Goal: Task Accomplishment & Management: Manage account settings

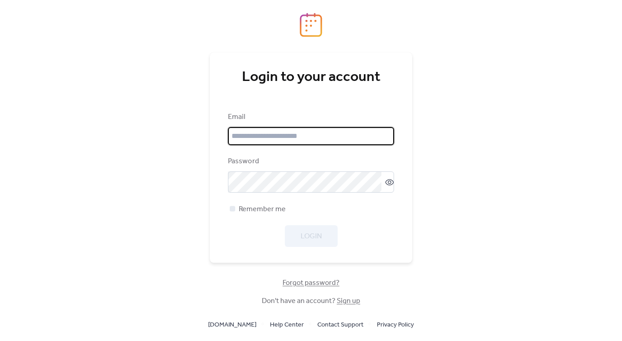
type input "**********"
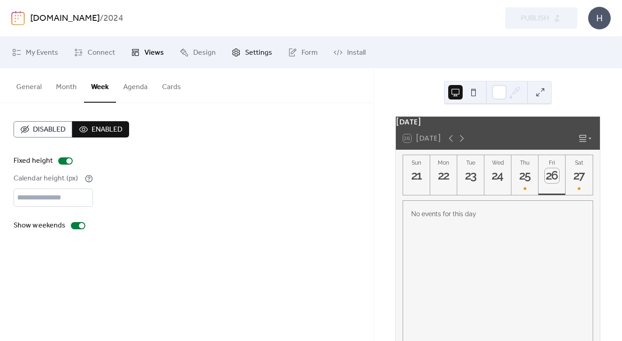
click at [245, 50] on span "Settings" at bounding box center [258, 52] width 27 height 11
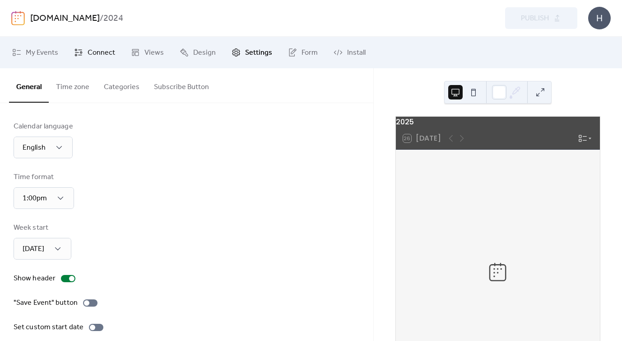
click at [99, 51] on span "Connect" at bounding box center [102, 52] width 28 height 11
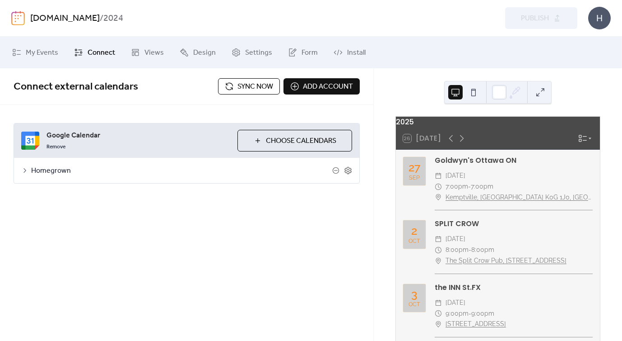
click at [24, 172] on icon at bounding box center [24, 170] width 3 height 5
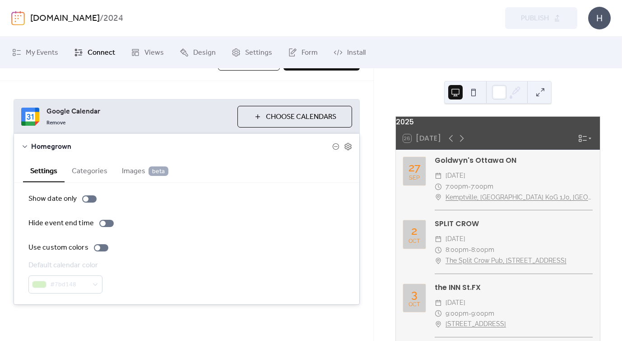
scroll to position [24, 0]
click at [294, 117] on span "Choose Calendars" at bounding box center [301, 117] width 70 height 11
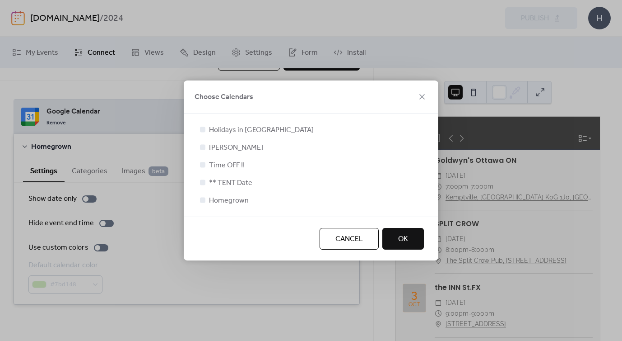
click at [345, 238] on span "Cancel" at bounding box center [350, 239] width 28 height 11
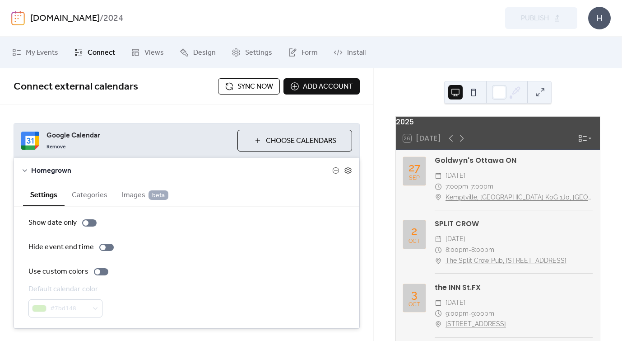
scroll to position [0, 0]
click at [329, 91] on span "Add account" at bounding box center [328, 86] width 50 height 11
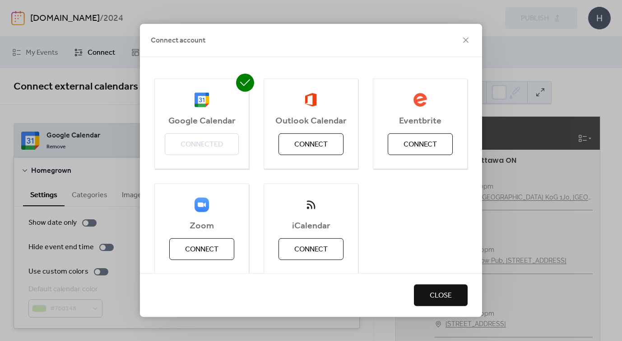
click at [445, 290] on span "Close" at bounding box center [441, 295] width 22 height 11
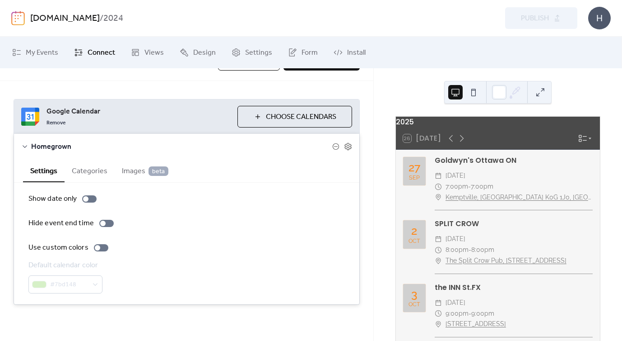
scroll to position [24, 0]
click at [91, 170] on button "Categories" at bounding box center [90, 170] width 50 height 22
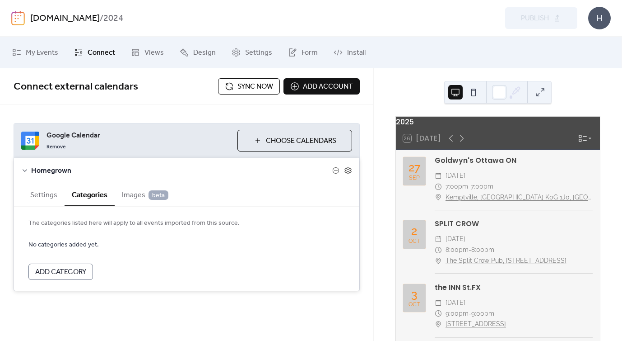
click at [131, 194] on span "Images beta" at bounding box center [145, 195] width 47 height 11
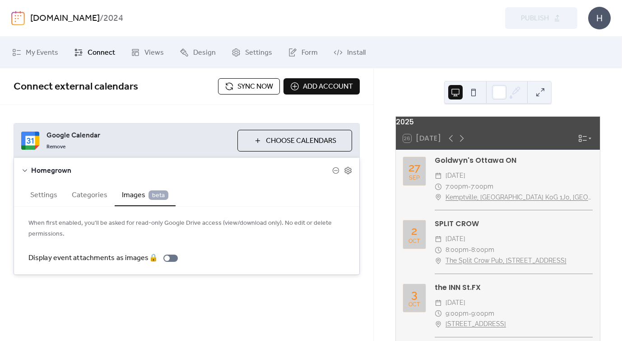
click at [81, 191] on button "Categories" at bounding box center [90, 194] width 50 height 22
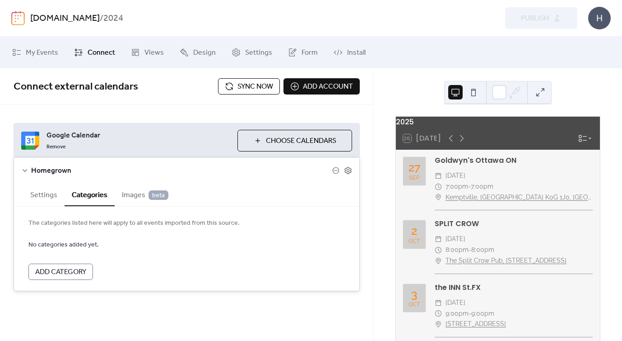
click at [45, 189] on button "Settings" at bounding box center [44, 194] width 42 height 22
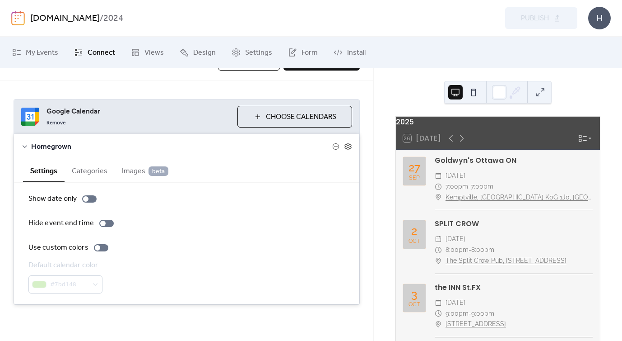
scroll to position [24, 0]
click at [32, 51] on span "My Events" at bounding box center [42, 52] width 33 height 11
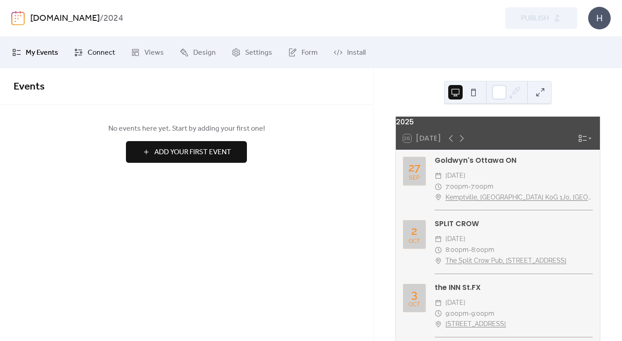
click at [98, 53] on span "Connect" at bounding box center [102, 52] width 28 height 11
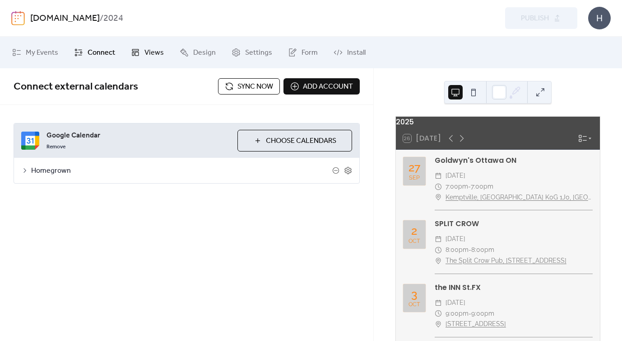
click at [146, 51] on span "Views" at bounding box center [154, 52] width 19 height 11
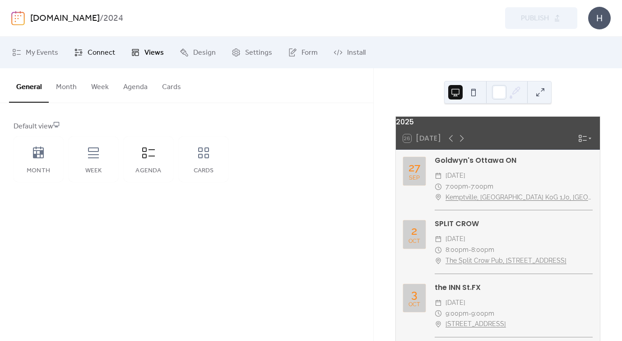
click at [97, 49] on span "Connect" at bounding box center [102, 52] width 28 height 11
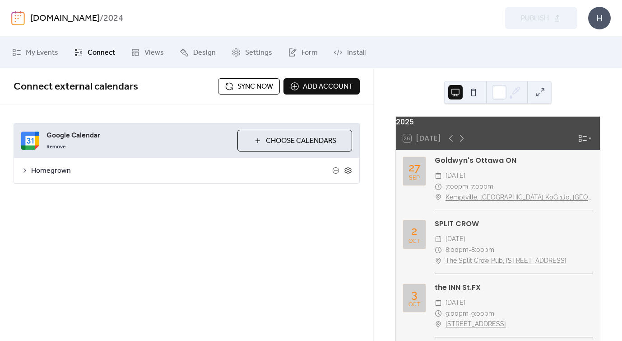
click at [25, 166] on div "Homegrown" at bounding box center [187, 170] width 346 height 25
click at [25, 169] on icon at bounding box center [24, 170] width 3 height 5
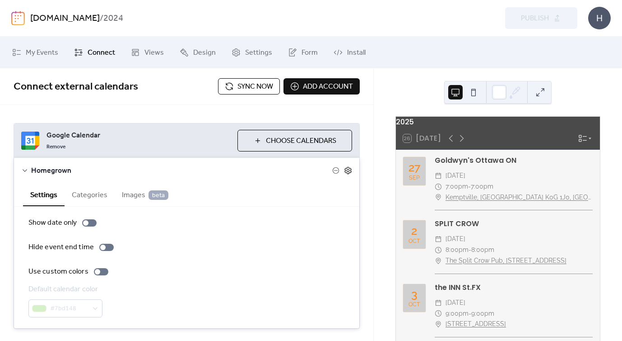
click at [345, 169] on icon at bounding box center [348, 170] width 8 height 8
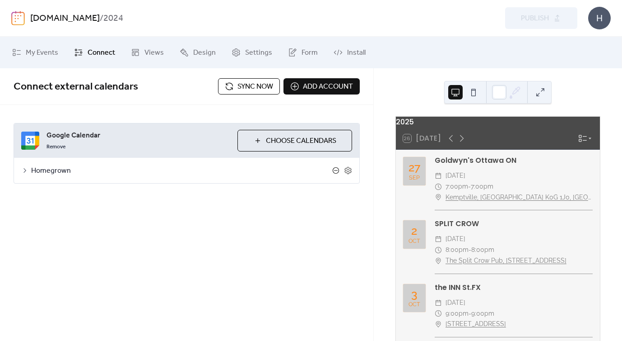
click at [337, 168] on icon at bounding box center [335, 170] width 7 height 7
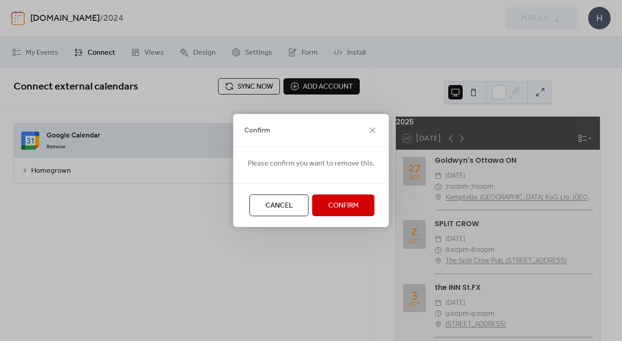
click at [393, 96] on div "Confirm Please confirm you want to remove this. Cancel Confirm" at bounding box center [311, 170] width 622 height 341
click at [374, 128] on icon at bounding box center [372, 129] width 5 height 5
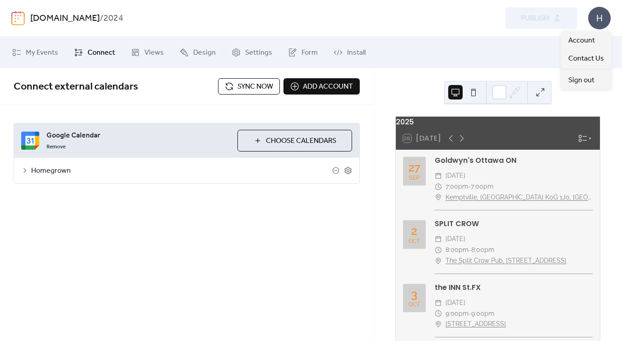
click at [602, 17] on div "H" at bounding box center [599, 18] width 23 height 23
click at [588, 37] on span "Account" at bounding box center [582, 40] width 27 height 11
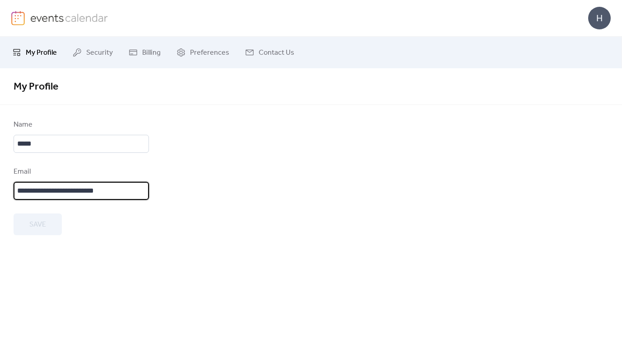
click at [85, 195] on input "**********" at bounding box center [81, 191] width 135 height 18
drag, startPoint x: 123, startPoint y: 198, endPoint x: 76, endPoint y: 195, distance: 47.1
click at [76, 195] on input "**********" at bounding box center [81, 191] width 135 height 18
click at [18, 194] on input "**********" at bounding box center [81, 191] width 135 height 18
type input "**********"
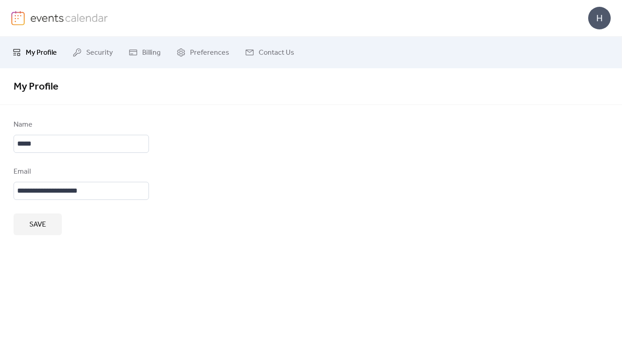
click at [37, 235] on button "Save" at bounding box center [38, 224] width 48 height 22
click at [90, 55] on span "Security" at bounding box center [99, 52] width 27 height 11
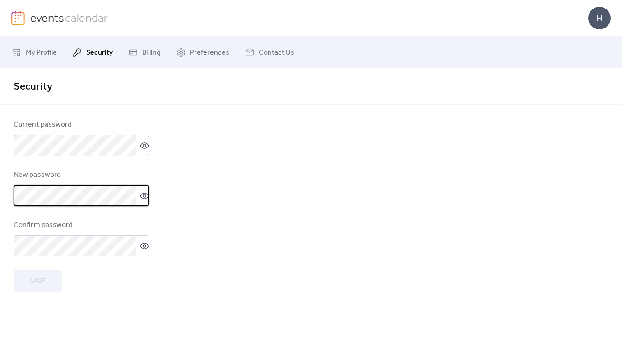
click at [216, 157] on form "Current password New password Confirm password Save" at bounding box center [311, 205] width 595 height 172
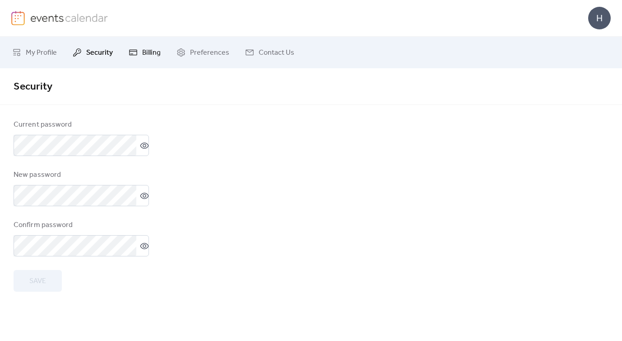
click at [147, 49] on span "Billing" at bounding box center [151, 52] width 19 height 11
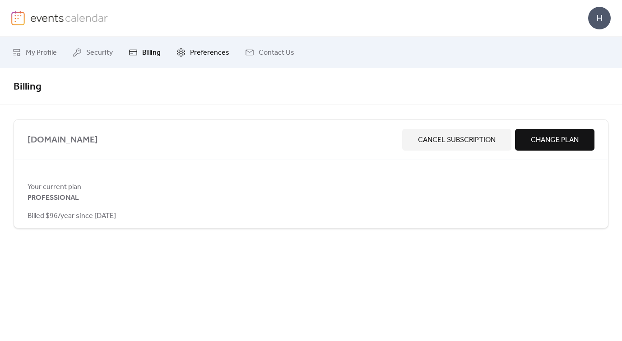
click at [201, 51] on span "Preferences" at bounding box center [209, 52] width 39 height 11
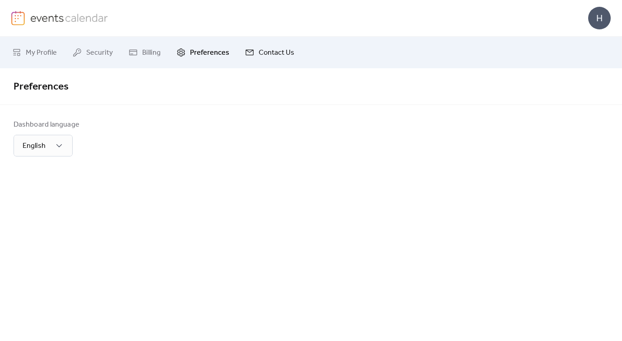
click at [279, 50] on span "Contact Us" at bounding box center [277, 52] width 36 height 11
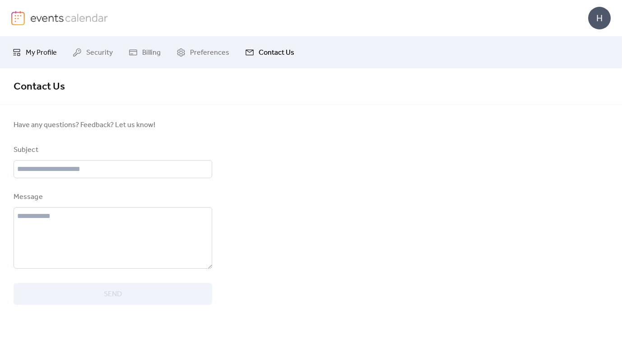
click at [34, 50] on span "My Profile" at bounding box center [41, 52] width 31 height 11
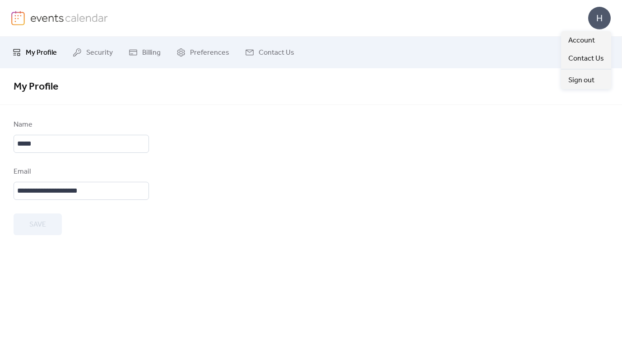
click at [600, 20] on div "H" at bounding box center [599, 18] width 23 height 23
click at [49, 51] on span "My Profile" at bounding box center [41, 52] width 31 height 11
click at [210, 51] on span "Preferences" at bounding box center [209, 52] width 39 height 11
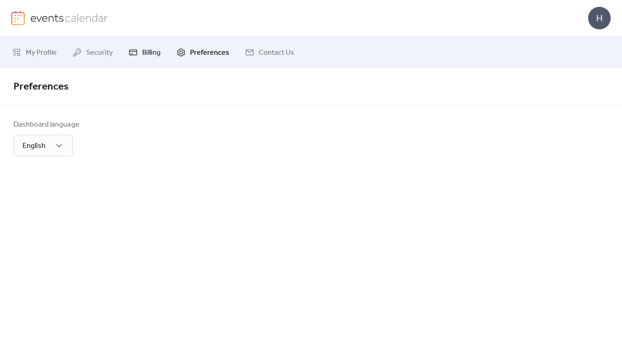
click at [146, 51] on span "Billing" at bounding box center [151, 52] width 19 height 11
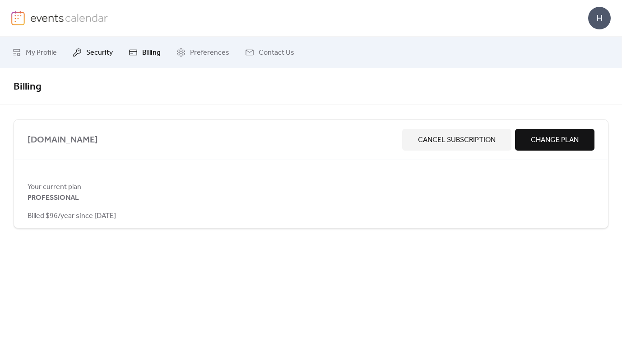
click at [97, 51] on span "Security" at bounding box center [99, 52] width 27 height 11
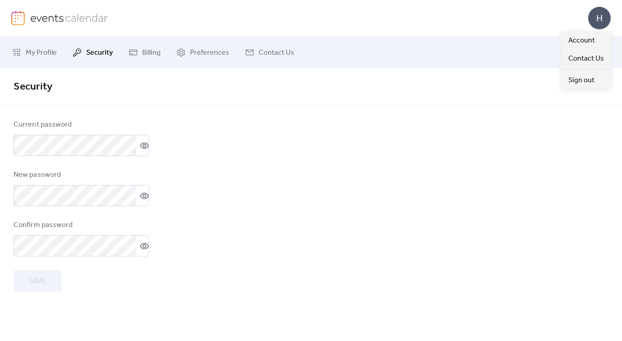
click at [597, 18] on div "H" at bounding box center [599, 18] width 23 height 23
click at [26, 51] on span "My Profile" at bounding box center [41, 52] width 31 height 11
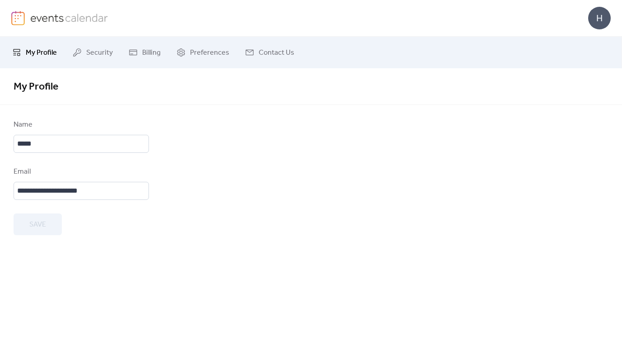
click at [28, 51] on span "My Profile" at bounding box center [41, 52] width 31 height 11
click at [29, 21] on link at bounding box center [59, 18] width 97 height 14
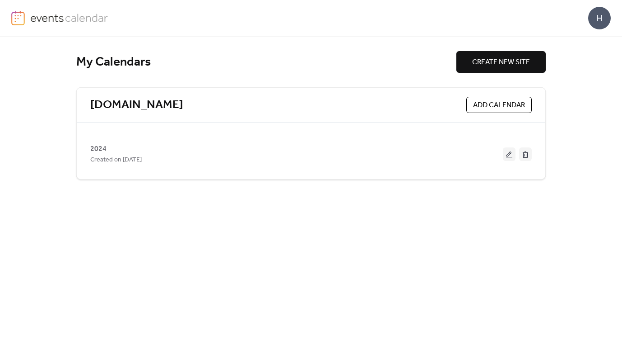
click at [510, 61] on span "CREATE NEW SITE" at bounding box center [501, 62] width 58 height 11
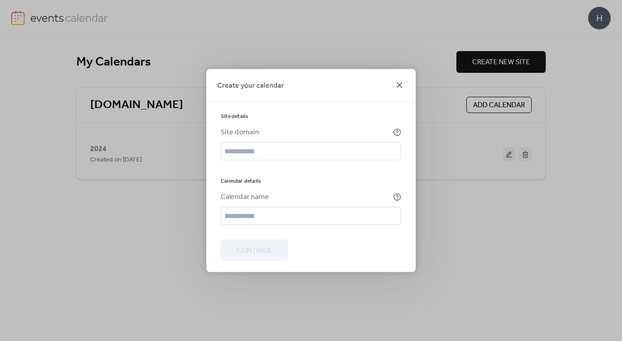
click at [399, 83] on icon at bounding box center [399, 85] width 5 height 5
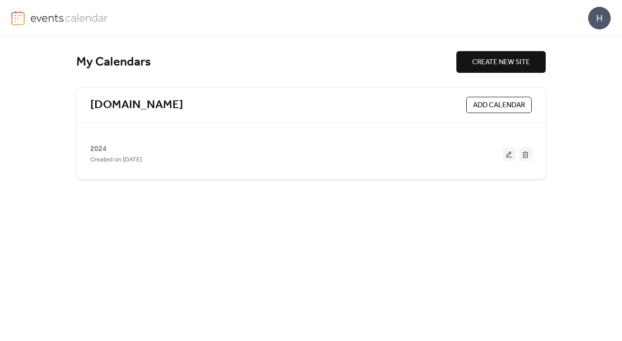
click at [494, 107] on span "ADD CALENDAR" at bounding box center [499, 105] width 52 height 11
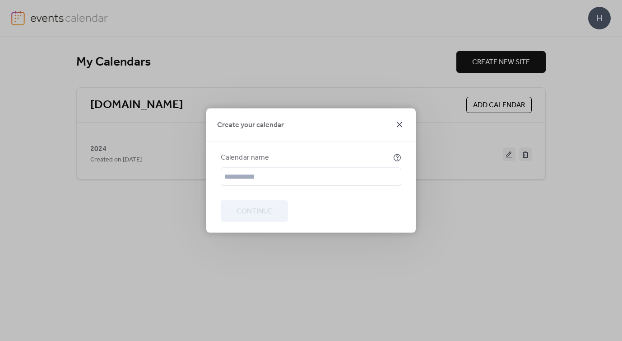
click at [400, 120] on icon at bounding box center [399, 124] width 11 height 11
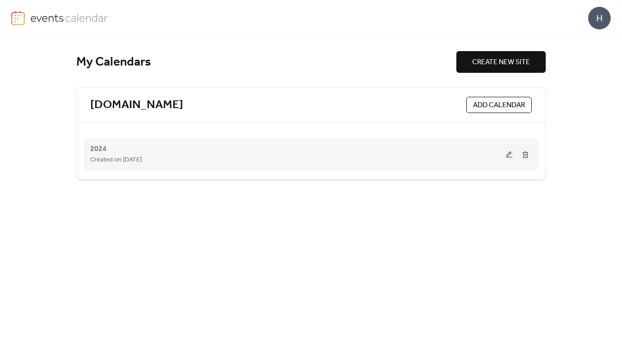
click at [508, 154] on button at bounding box center [509, 154] width 13 height 14
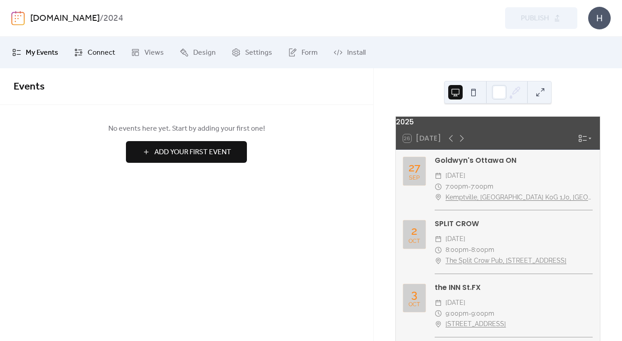
click at [92, 49] on span "Connect" at bounding box center [102, 52] width 28 height 11
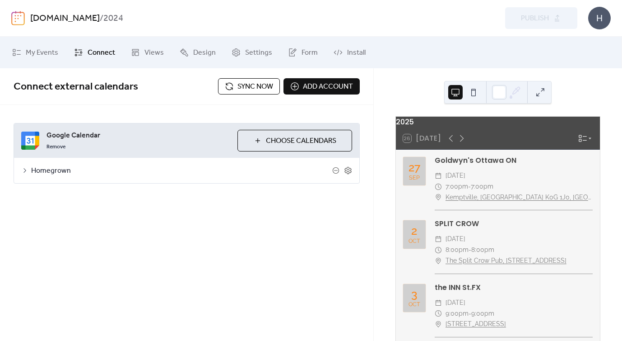
click at [24, 170] on icon at bounding box center [24, 170] width 7 height 7
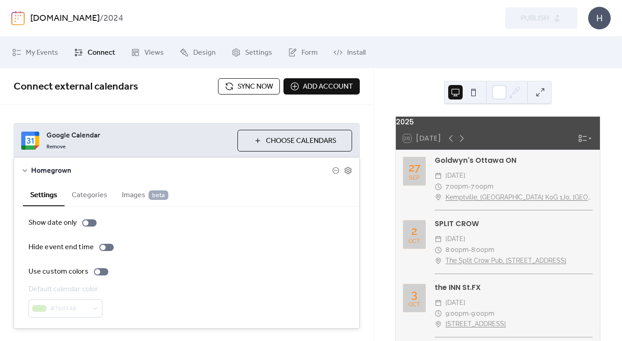
click at [586, 14] on div "homegrownmusic.ca / 2024 Preview Publish H" at bounding box center [311, 18] width 600 height 36
click at [602, 18] on div "H" at bounding box center [599, 18] width 23 height 23
click at [588, 79] on span "Sign out" at bounding box center [582, 80] width 26 height 11
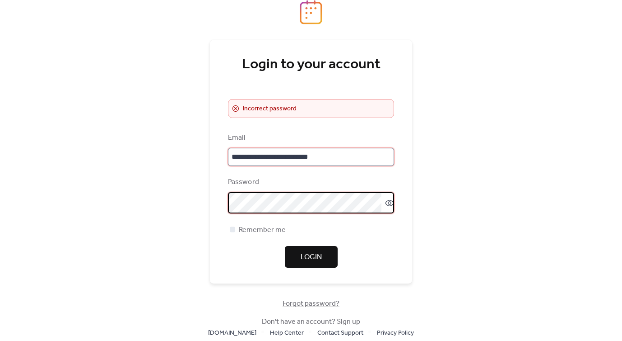
click at [348, 156] on input "**********" at bounding box center [311, 157] width 166 height 18
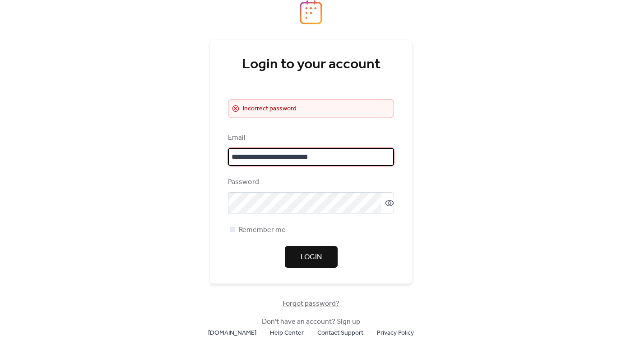
drag, startPoint x: 352, startPoint y: 156, endPoint x: 225, endPoint y: 154, distance: 126.9
click at [225, 154] on div "**********" at bounding box center [311, 161] width 202 height 243
type input "**********"
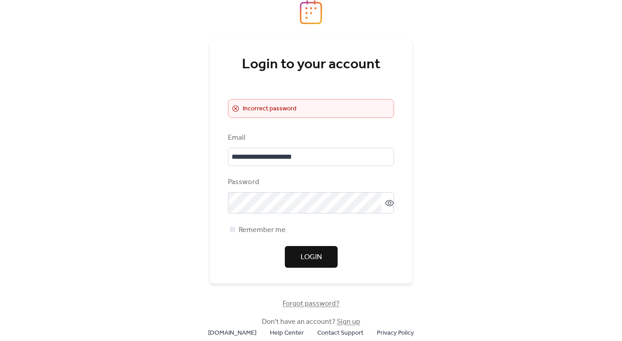
click at [308, 257] on span "Login" at bounding box center [311, 257] width 21 height 11
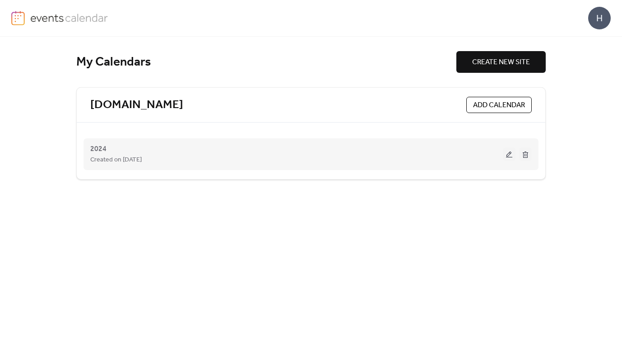
click at [511, 159] on button at bounding box center [509, 154] width 13 height 14
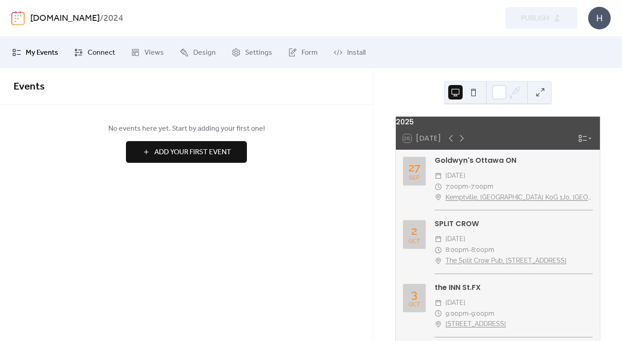
click at [92, 52] on span "Connect" at bounding box center [102, 52] width 28 height 11
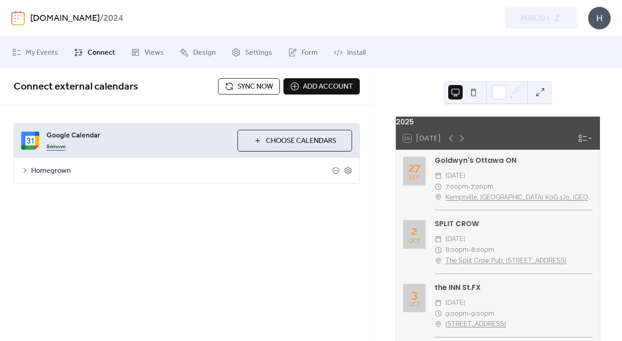
click at [58, 146] on link "Remove" at bounding box center [56, 145] width 19 height 11
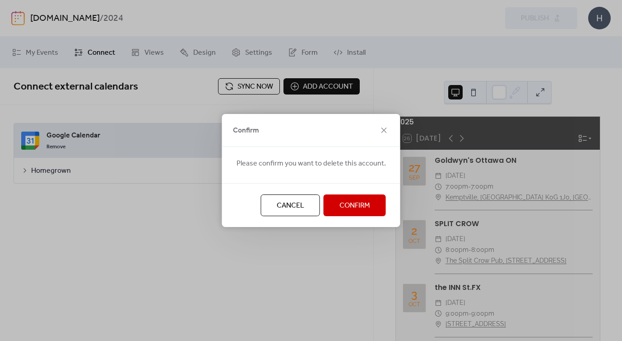
click at [359, 203] on span "Confirm" at bounding box center [355, 205] width 31 height 11
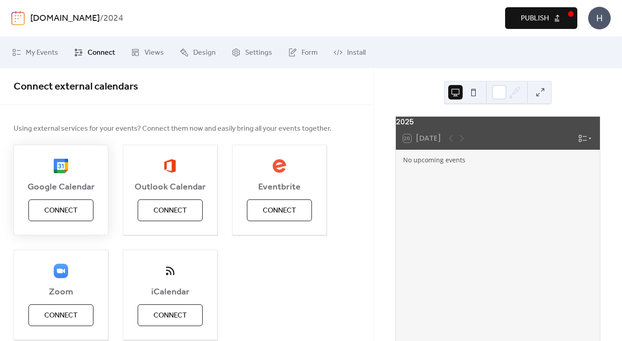
click at [79, 214] on button "Connect" at bounding box center [60, 210] width 65 height 22
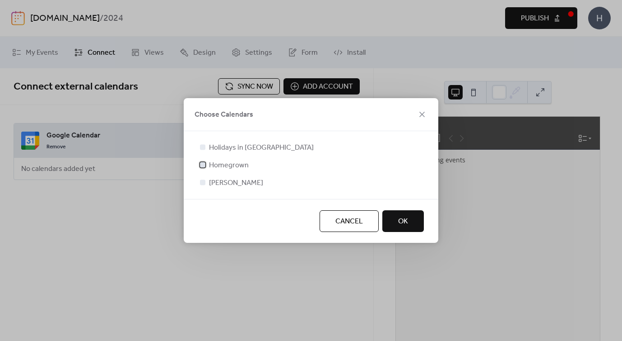
click at [203, 163] on div at bounding box center [202, 164] width 5 height 5
click at [406, 225] on span "OK" at bounding box center [403, 221] width 10 height 11
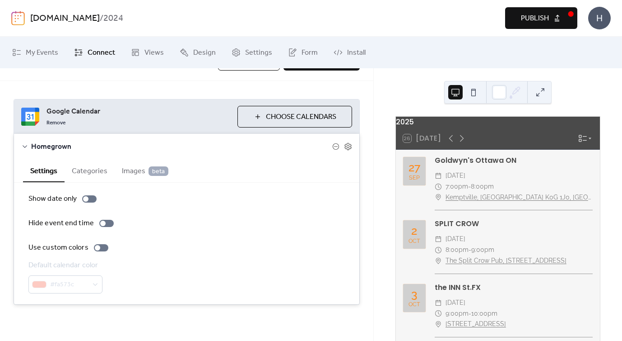
click at [551, 14] on button "Publish" at bounding box center [541, 18] width 72 height 22
click at [425, 126] on div "2025" at bounding box center [498, 122] width 204 height 11
click at [411, 127] on div "2025" at bounding box center [498, 122] width 204 height 11
click at [153, 52] on span "Views" at bounding box center [154, 52] width 19 height 11
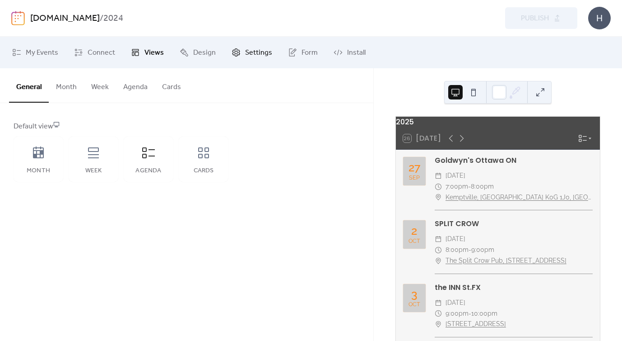
click at [256, 49] on span "Settings" at bounding box center [258, 52] width 27 height 11
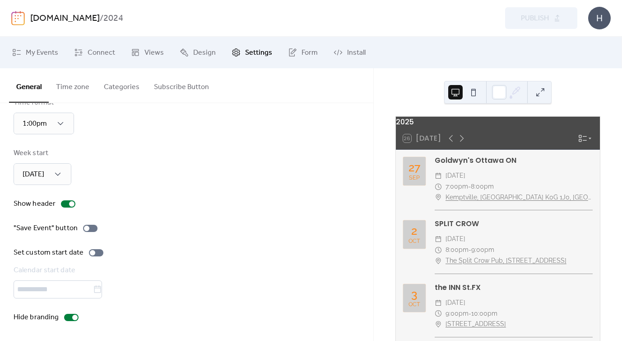
scroll to position [78, 0]
click at [177, 89] on button "Subscribe Button" at bounding box center [182, 84] width 70 height 33
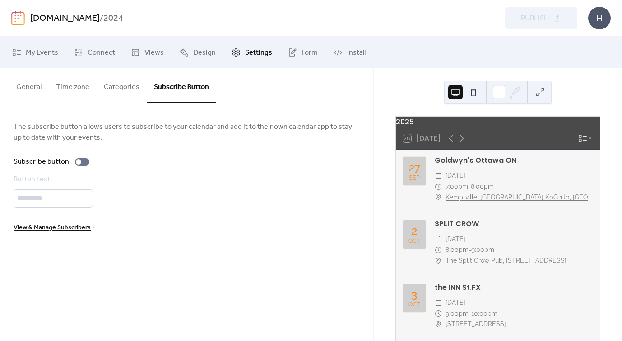
click at [129, 85] on button "Categories" at bounding box center [122, 84] width 50 height 33
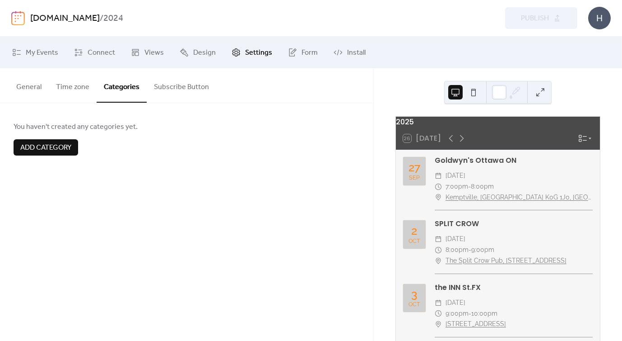
click at [84, 83] on button "Time zone" at bounding box center [73, 84] width 48 height 33
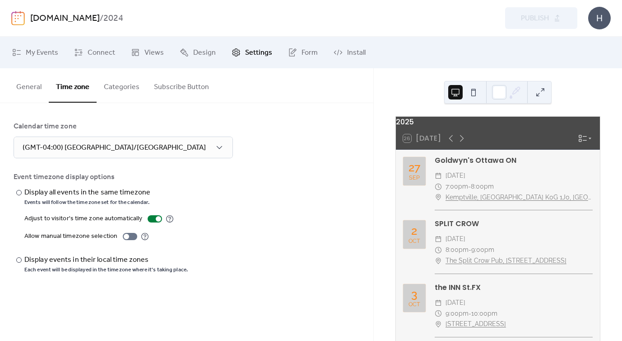
click at [41, 86] on button "General" at bounding box center [29, 84] width 40 height 33
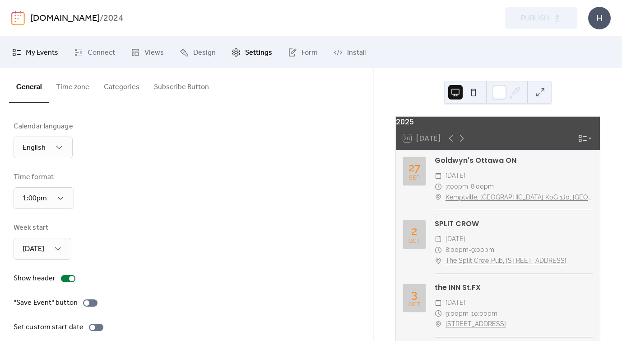
click at [48, 51] on span "My Events" at bounding box center [42, 52] width 33 height 11
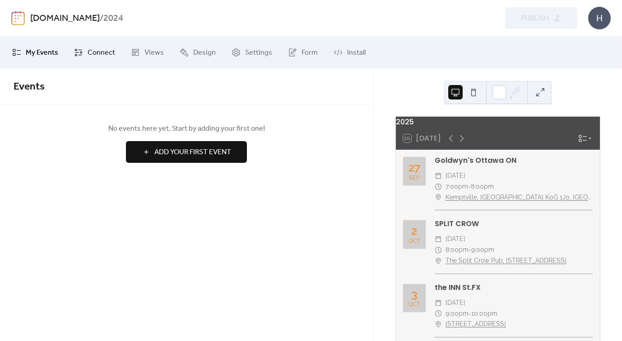
click at [90, 51] on span "Connect" at bounding box center [102, 52] width 28 height 11
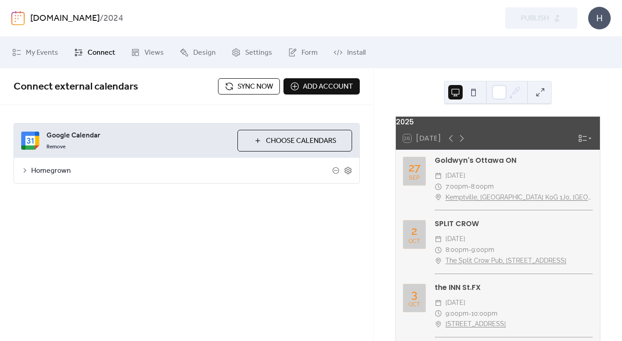
click at [25, 170] on icon at bounding box center [24, 170] width 7 height 7
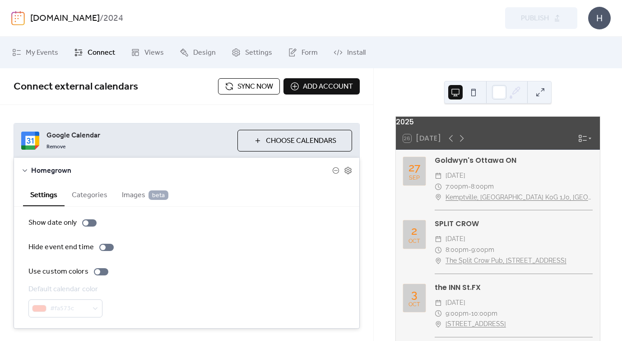
click at [88, 194] on button "Categories" at bounding box center [90, 194] width 50 height 22
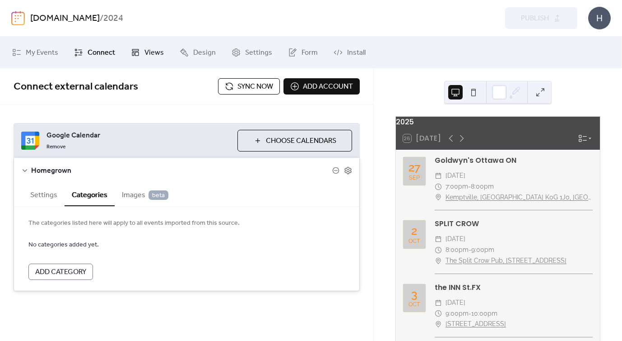
click at [145, 55] on span "Views" at bounding box center [154, 52] width 19 height 11
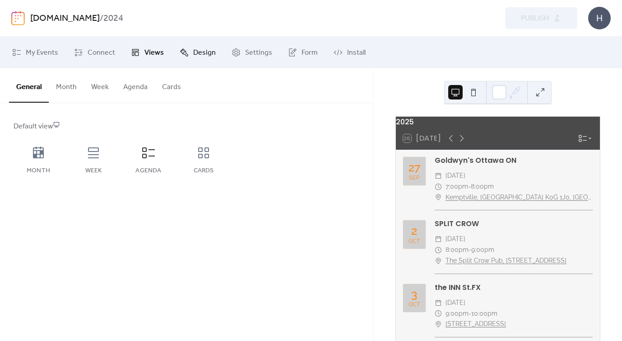
click at [200, 51] on span "Design" at bounding box center [204, 52] width 23 height 11
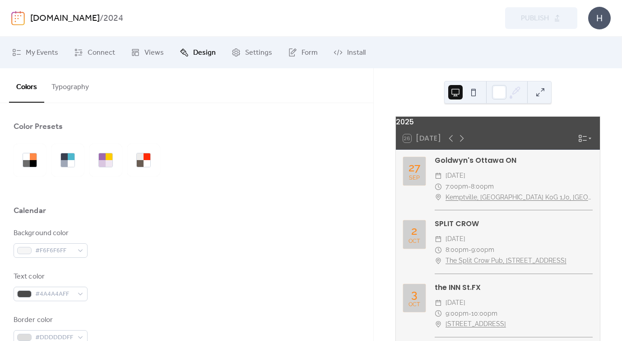
click at [76, 86] on button "Typography" at bounding box center [70, 84] width 52 height 33
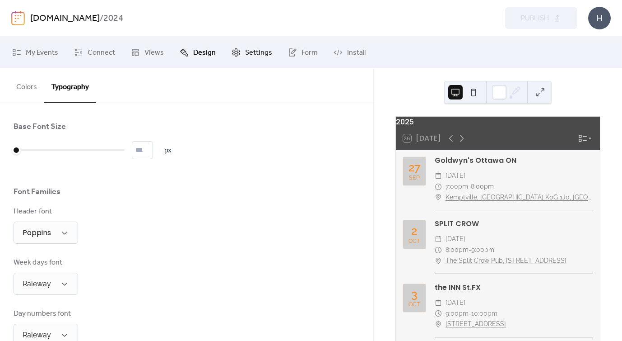
click at [246, 52] on span "Settings" at bounding box center [258, 52] width 27 height 11
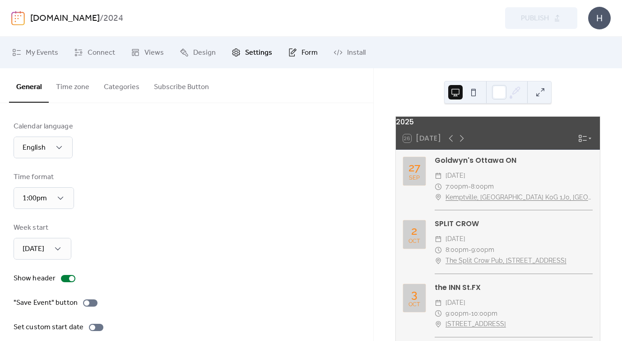
click at [303, 51] on span "Form" at bounding box center [310, 52] width 16 height 11
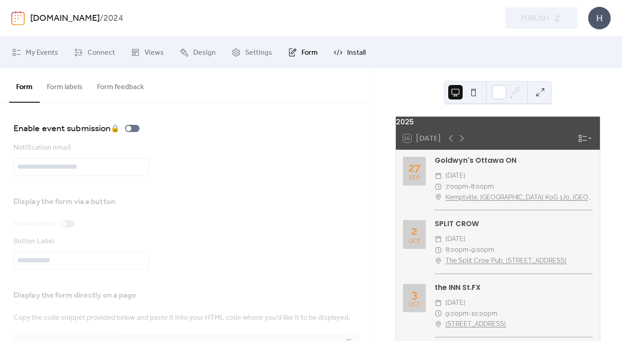
click at [356, 53] on span "Install" at bounding box center [356, 52] width 19 height 11
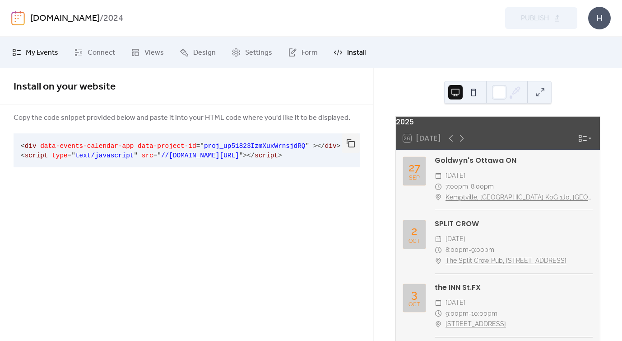
click at [44, 47] on span "My Events" at bounding box center [42, 52] width 33 height 11
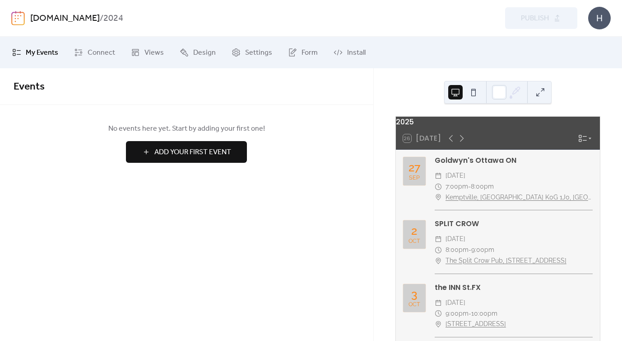
click at [410, 126] on div "2025" at bounding box center [498, 122] width 204 height 11
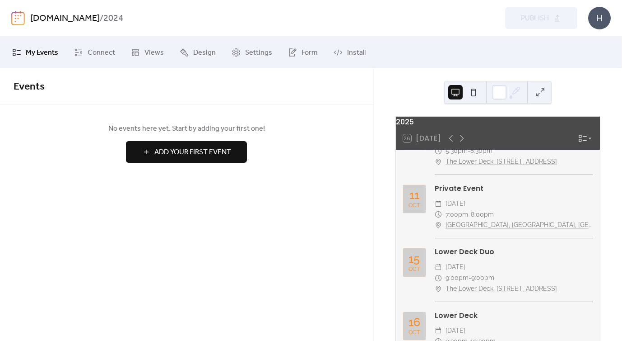
scroll to position [413, 0]
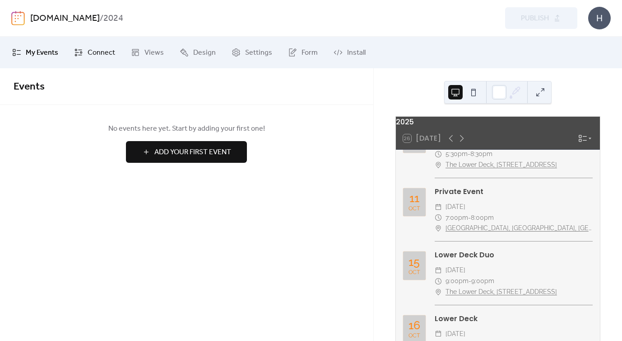
click at [95, 47] on span "Connect" at bounding box center [102, 52] width 28 height 11
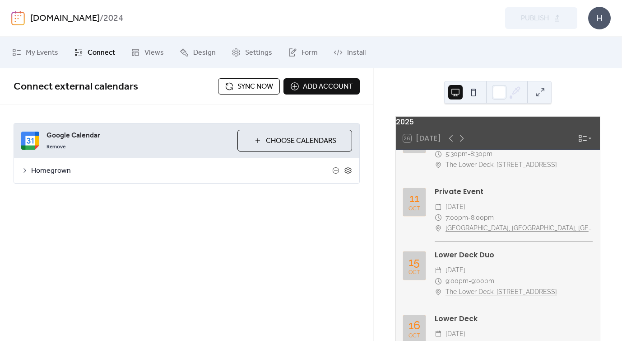
click at [24, 170] on icon at bounding box center [24, 170] width 7 height 7
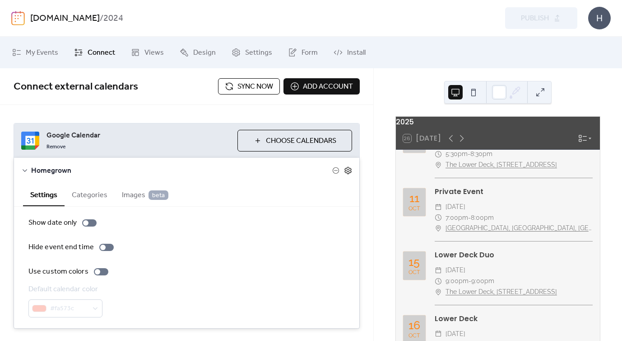
click at [345, 168] on icon at bounding box center [348, 170] width 8 height 8
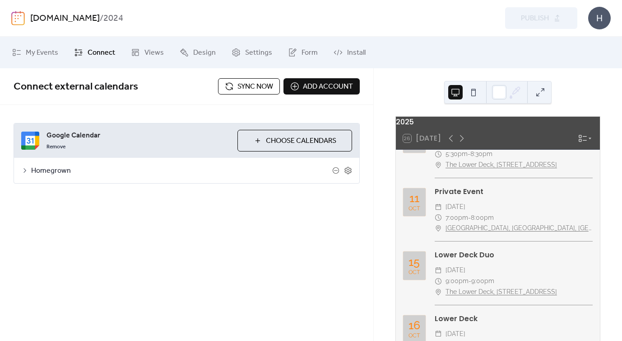
click at [28, 168] on div "Homegrown" at bounding box center [187, 170] width 346 height 25
click at [28, 170] on div "Homegrown" at bounding box center [187, 170] width 346 height 25
click at [263, 84] on span "Sync now" at bounding box center [256, 86] width 36 height 11
click at [145, 52] on span "Views" at bounding box center [154, 52] width 19 height 11
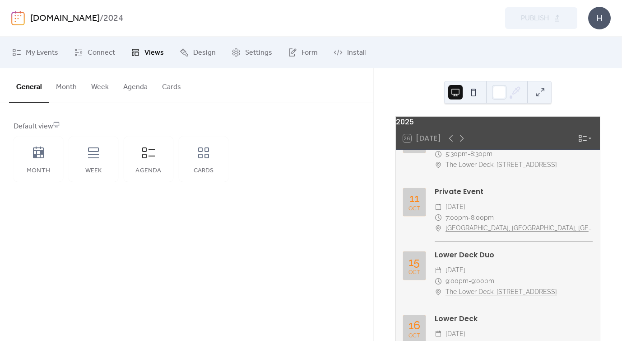
click at [65, 87] on button "Month" at bounding box center [66, 84] width 35 height 33
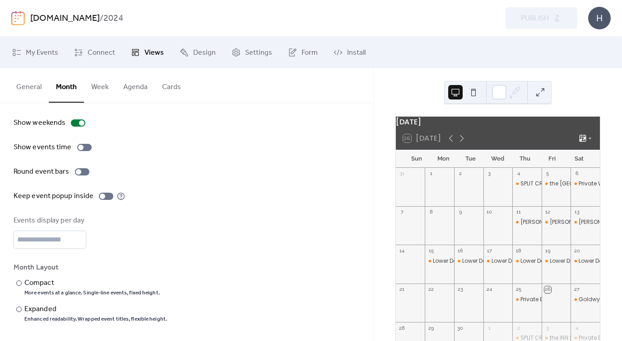
scroll to position [41, 0]
click at [103, 87] on button "Week" at bounding box center [100, 84] width 32 height 33
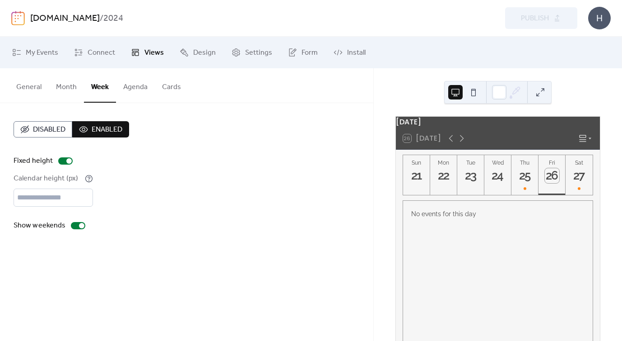
click at [132, 82] on button "Agenda" at bounding box center [135, 84] width 39 height 33
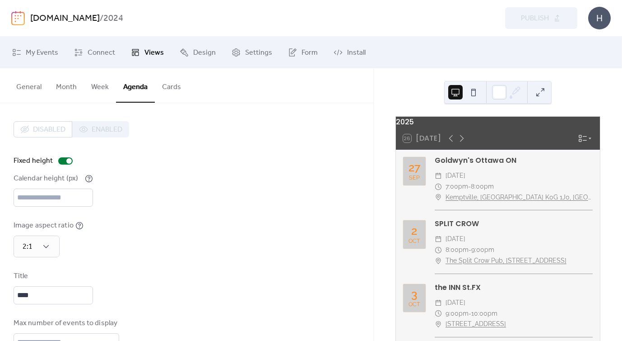
click at [175, 82] on button "Cards" at bounding box center [171, 84] width 33 height 33
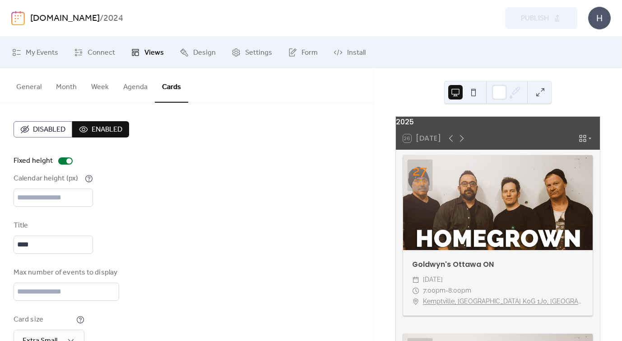
click at [68, 88] on button "Month" at bounding box center [66, 84] width 35 height 33
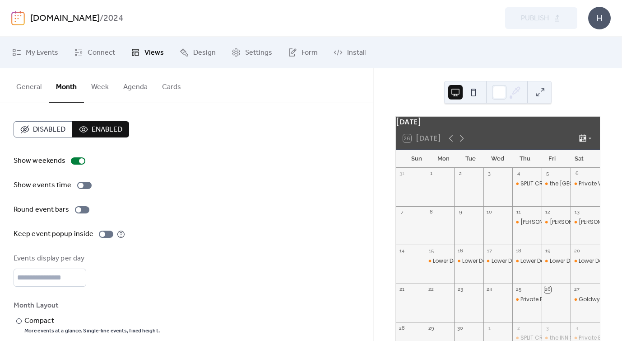
scroll to position [3, 0]
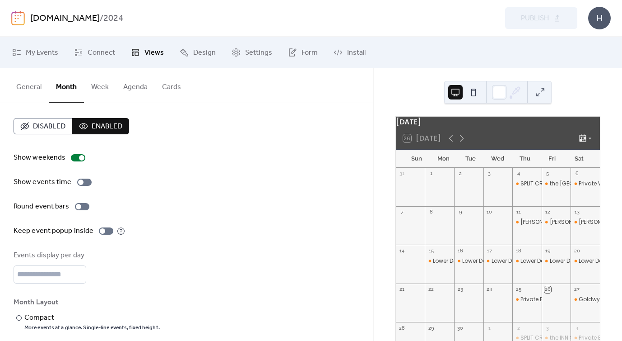
click at [22, 83] on button "General" at bounding box center [29, 84] width 40 height 33
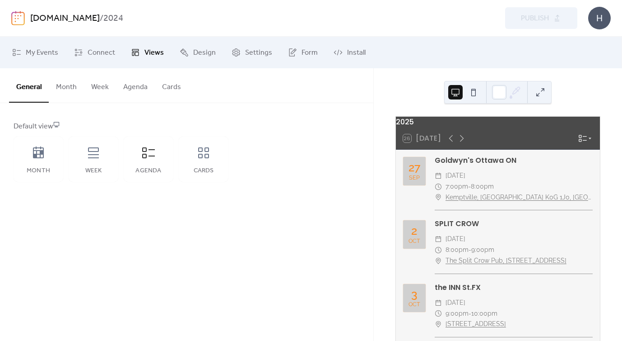
click at [584, 143] on icon at bounding box center [583, 138] width 9 height 9
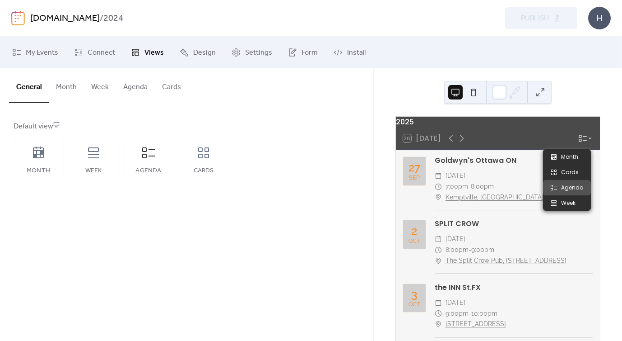
click at [417, 124] on div "2025" at bounding box center [498, 122] width 204 height 11
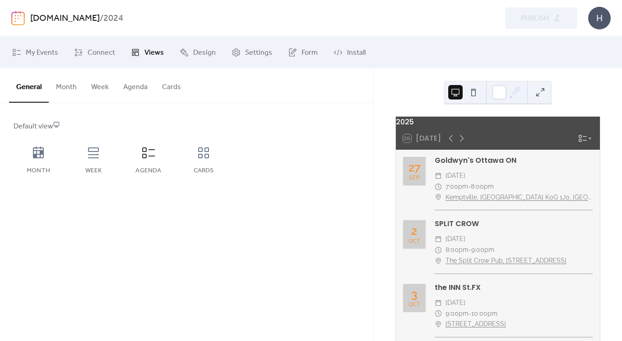
click at [427, 123] on div "2025" at bounding box center [498, 122] width 204 height 11
click at [417, 125] on div "2025" at bounding box center [498, 122] width 204 height 11
click at [54, 51] on span "My Events" at bounding box center [42, 52] width 33 height 11
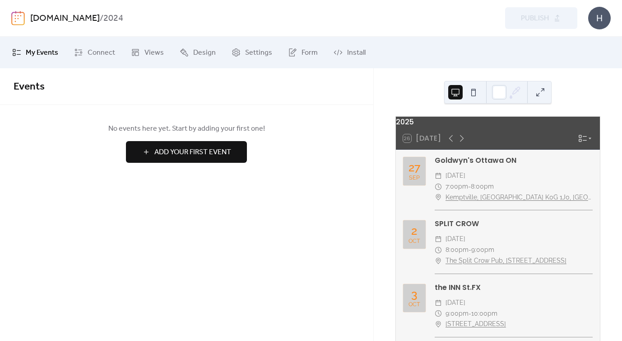
click at [86, 39] on div "My Events Connect Views Design Settings Form Install" at bounding box center [311, 53] width 622 height 32
click at [86, 53] on link "Connect" at bounding box center [94, 52] width 55 height 24
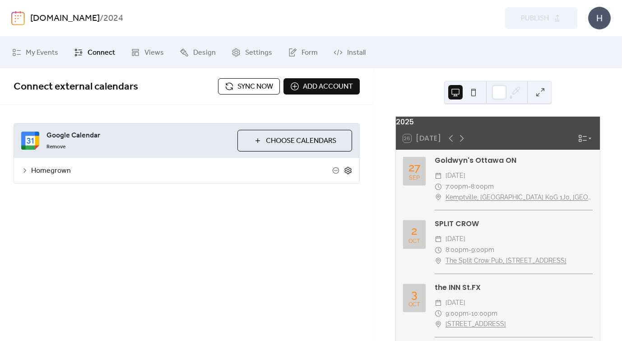
click at [347, 170] on icon at bounding box center [348, 170] width 8 height 8
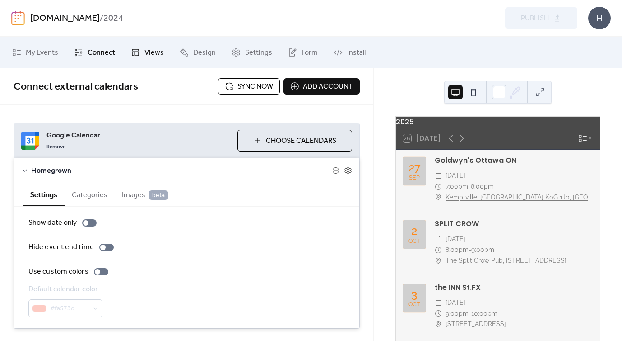
click at [149, 52] on span "Views" at bounding box center [154, 52] width 19 height 11
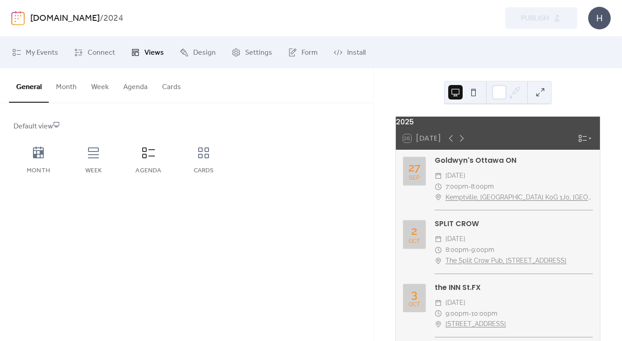
click at [68, 86] on button "Month" at bounding box center [66, 84] width 35 height 33
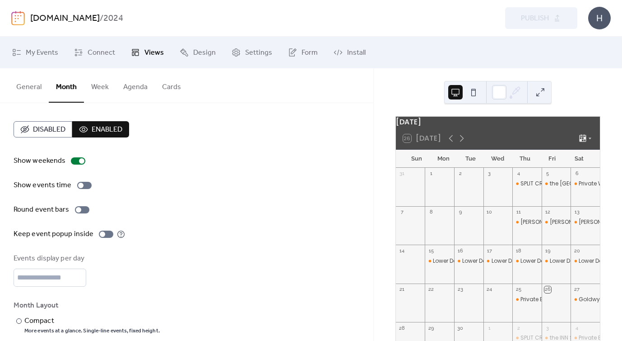
click at [47, 128] on span "Disabled" at bounding box center [49, 129] width 33 height 11
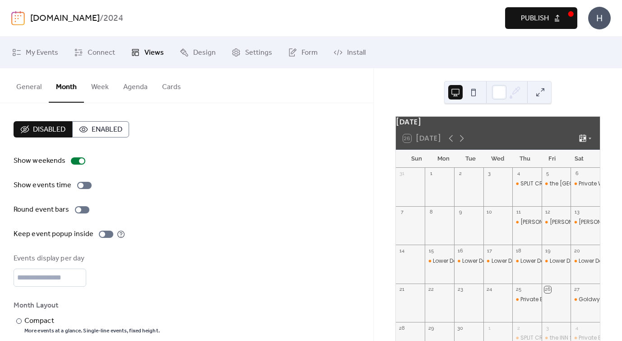
click at [47, 128] on span "Disabled" at bounding box center [49, 129] width 33 height 11
click at [105, 126] on span "Enabled" at bounding box center [107, 129] width 31 height 11
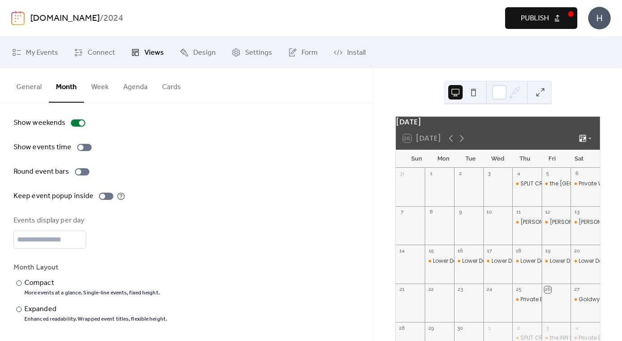
scroll to position [41, 0]
click at [32, 88] on button "General" at bounding box center [29, 84] width 40 height 33
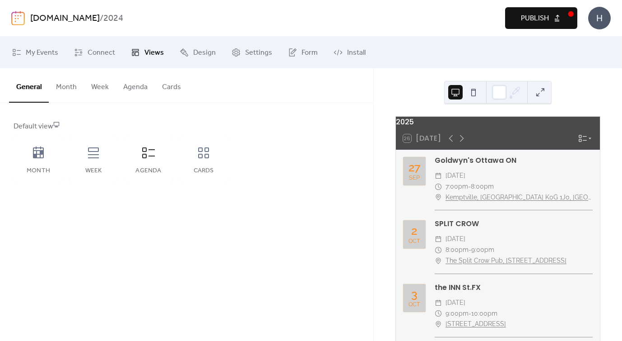
click at [143, 87] on button "Agenda" at bounding box center [135, 84] width 39 height 33
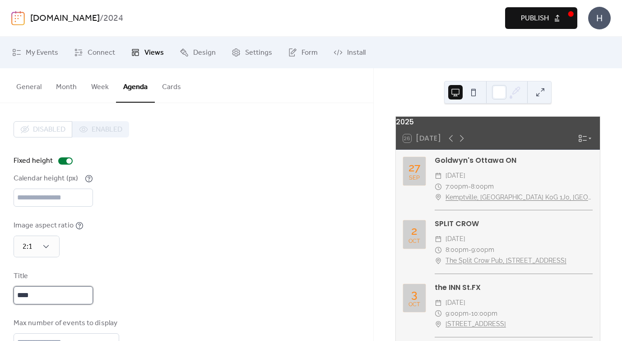
click at [40, 300] on input "****" at bounding box center [53, 295] width 79 height 18
type input "*"
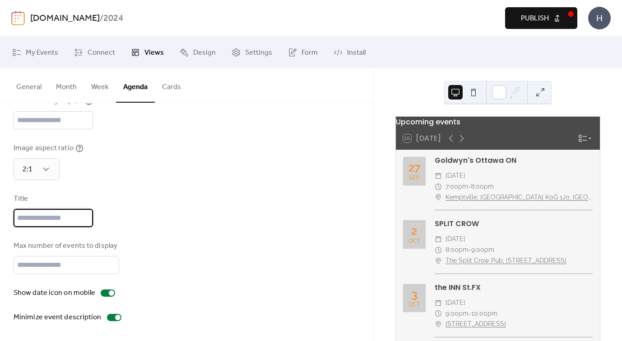
click at [547, 14] on span "Publish" at bounding box center [535, 18] width 28 height 11
